Goal: Information Seeking & Learning: Learn about a topic

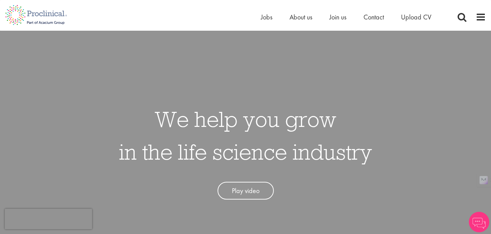
click at [241, 194] on link "Play video" at bounding box center [245, 191] width 56 height 18
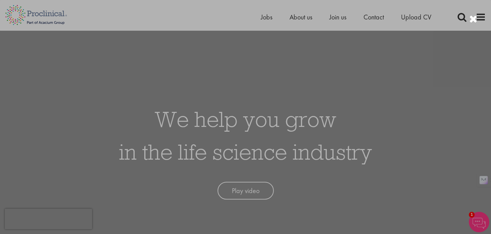
click at [393, 111] on div at bounding box center [245, 117] width 491 height 234
click at [391, 74] on div at bounding box center [245, 117] width 491 height 234
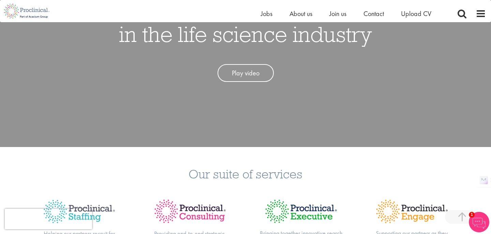
scroll to position [104, 0]
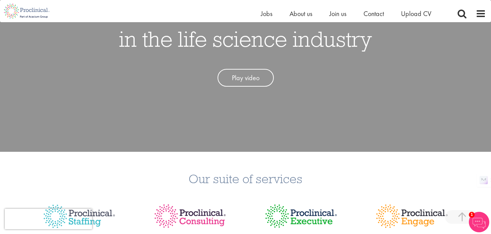
click at [263, 19] on div "Home Jobs About us Join us Contact Upload CV" at bounding box center [354, 16] width 187 height 14
click at [264, 12] on span "Jobs" at bounding box center [267, 13] width 12 height 9
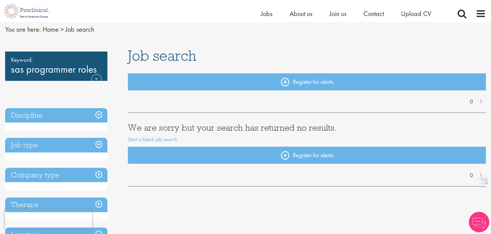
scroll to position [26, 0]
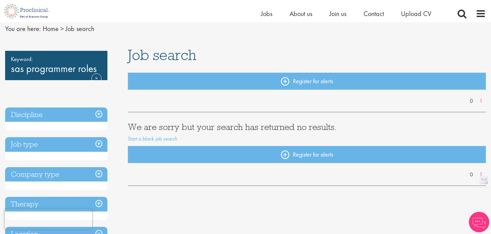
click at [80, 70] on div "Keyword: sas programmer roles Remove" at bounding box center [56, 65] width 102 height 29
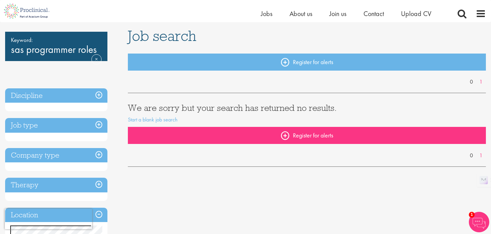
scroll to position [44, 0]
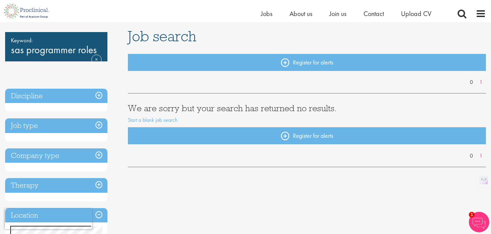
click at [70, 125] on h3 "Job type" at bounding box center [56, 125] width 102 height 15
click at [48, 122] on h3 "Job type" at bounding box center [56, 125] width 102 height 15
click at [31, 126] on h3 "Job type" at bounding box center [56, 125] width 102 height 15
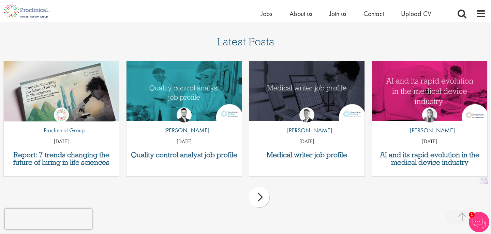
scroll to position [461, 0]
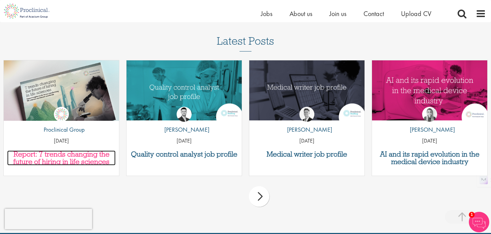
click at [97, 155] on h3 "Report: 7 trends changing the future of hiring in life sciences" at bounding box center [61, 157] width 108 height 15
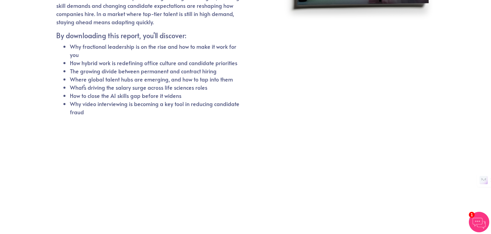
scroll to position [140, 0]
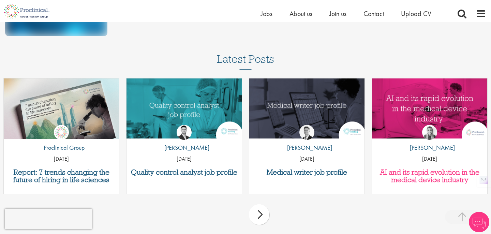
scroll to position [450, 0]
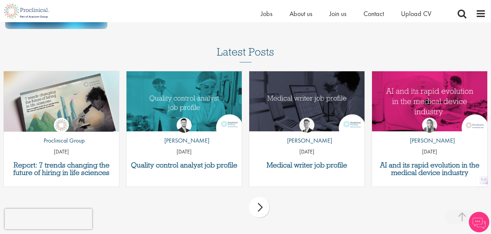
click at [261, 204] on div "next" at bounding box center [259, 207] width 20 height 20
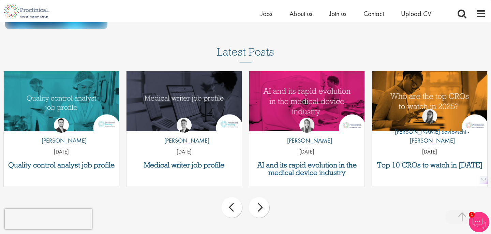
click at [291, 115] on div "by [PERSON_NAME] [DATE]" at bounding box center [306, 134] width 115 height 50
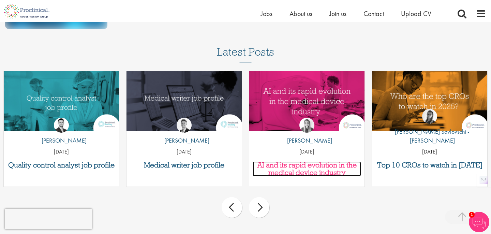
click at [303, 166] on h3 "AI and its rapid evolution in the medical device industry" at bounding box center [307, 168] width 108 height 15
